Goal: Transaction & Acquisition: Download file/media

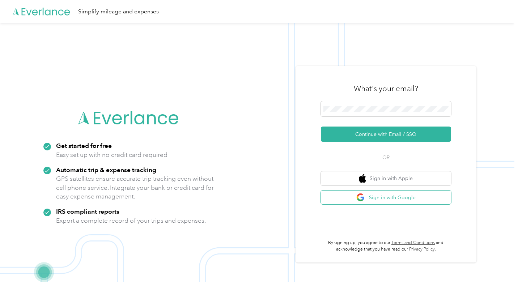
click at [390, 199] on button "Sign in with Google" at bounding box center [386, 198] width 130 height 14
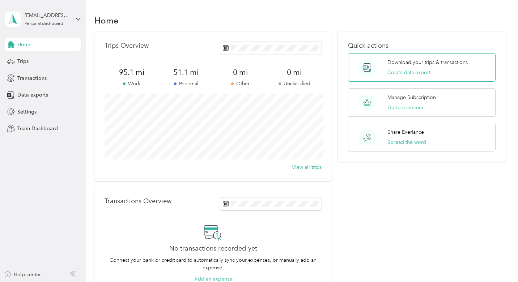
click at [434, 66] on p "Download your trips & transactions" at bounding box center [427, 63] width 80 height 8
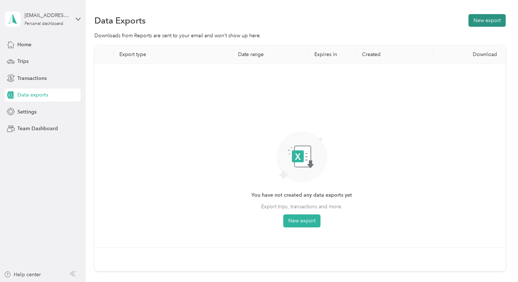
click at [488, 19] on button "New export" at bounding box center [486, 20] width 37 height 13
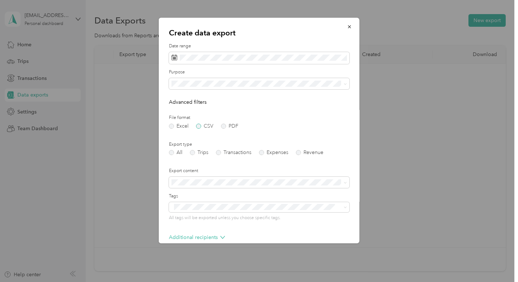
click at [201, 125] on label "CSV" at bounding box center [204, 126] width 17 height 5
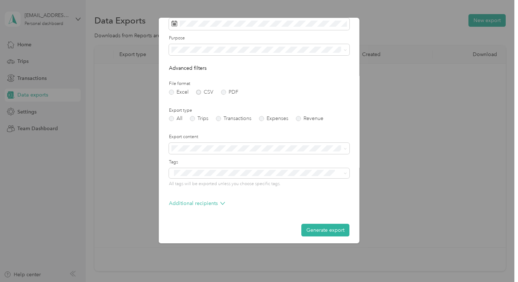
scroll to position [37, 0]
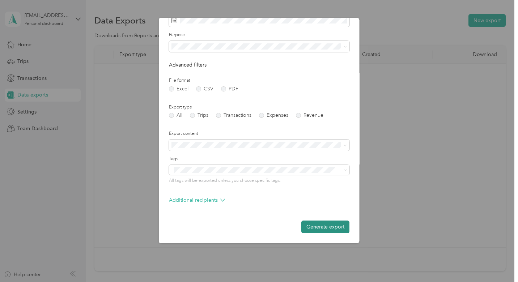
click at [315, 229] on button "Generate export" at bounding box center [325, 227] width 48 height 13
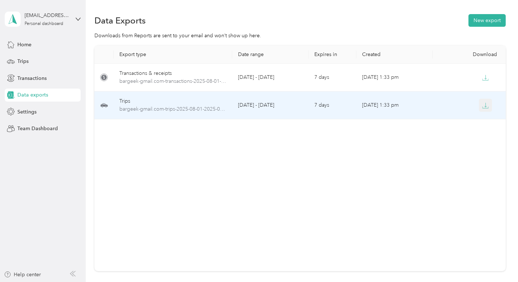
click at [486, 107] on icon "button" at bounding box center [485, 105] width 7 height 7
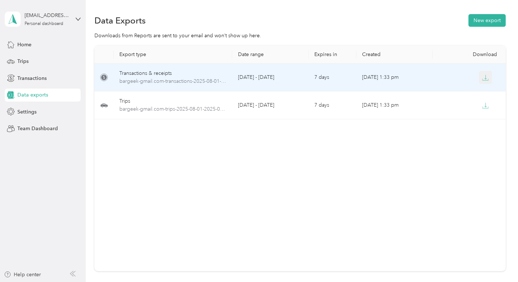
click at [484, 79] on icon "button" at bounding box center [485, 78] width 7 height 7
